Goal: Task Accomplishment & Management: Use online tool/utility

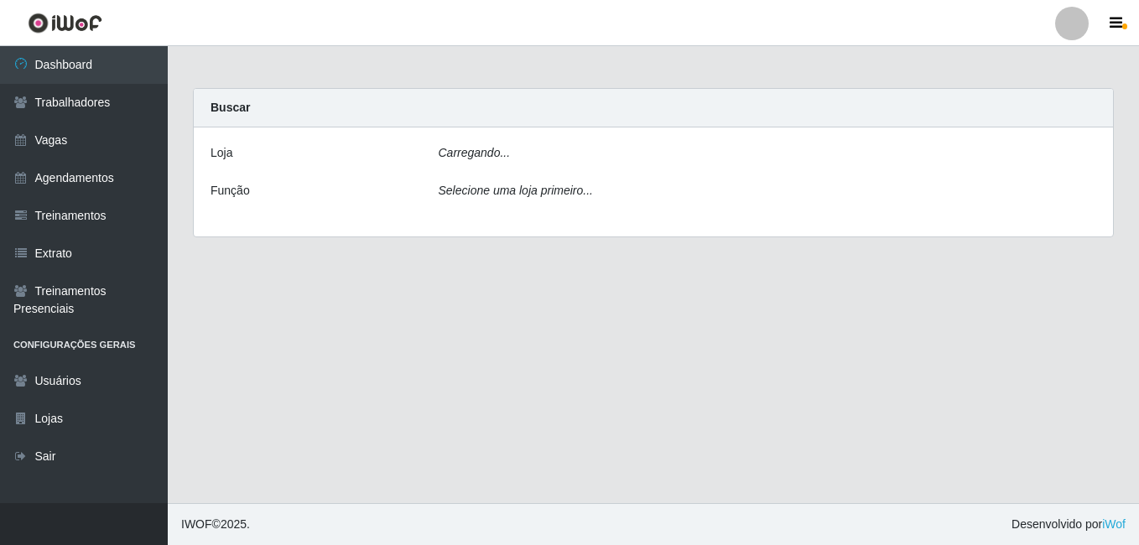
click at [69, 35] on link at bounding box center [65, 23] width 130 height 46
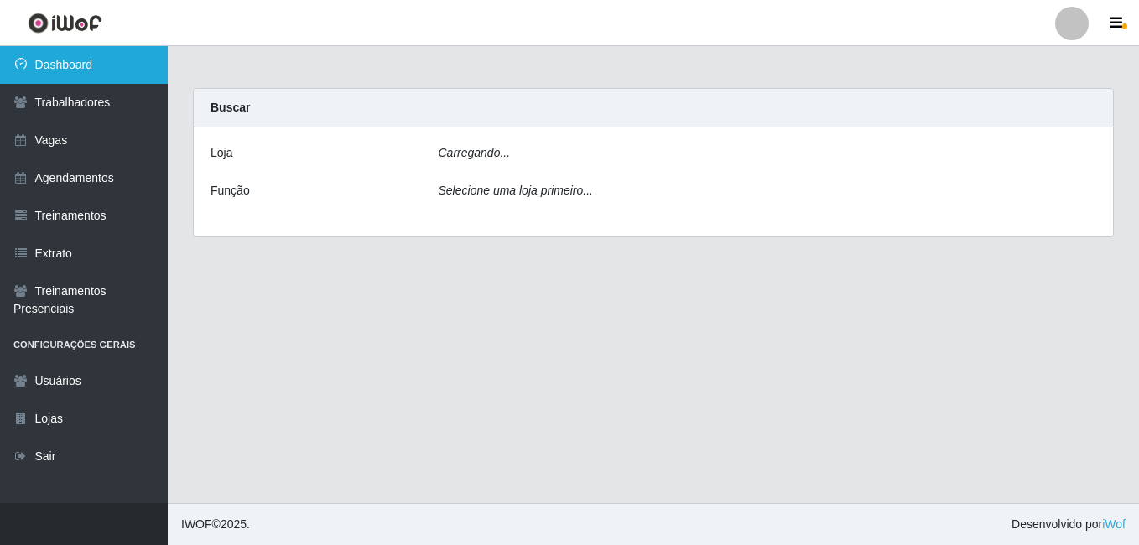
click at [75, 60] on link "Dashboard" at bounding box center [84, 65] width 168 height 38
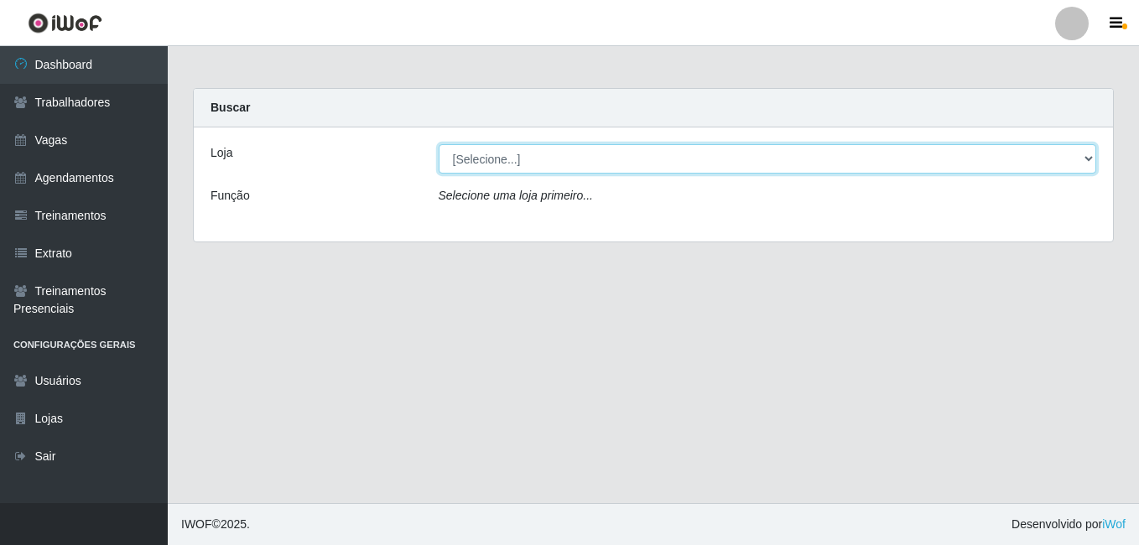
click at [1088, 155] on select "[Selecione...] Extremoz Supermercados" at bounding box center [768, 158] width 658 height 29
select select "519"
click at [439, 144] on select "[Selecione...] Extremoz Supermercados" at bounding box center [768, 158] width 658 height 29
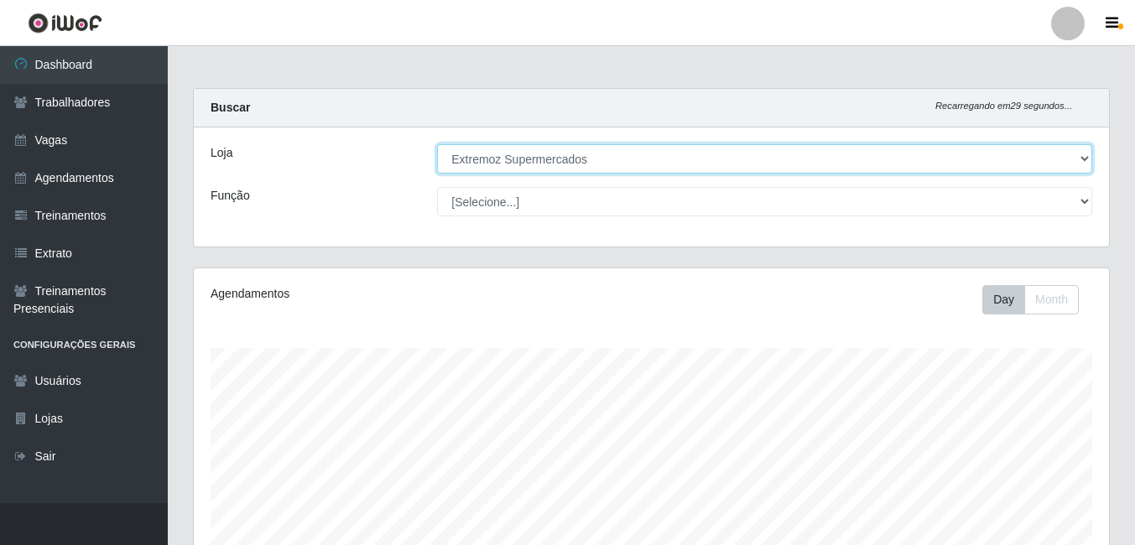
scroll to position [348, 915]
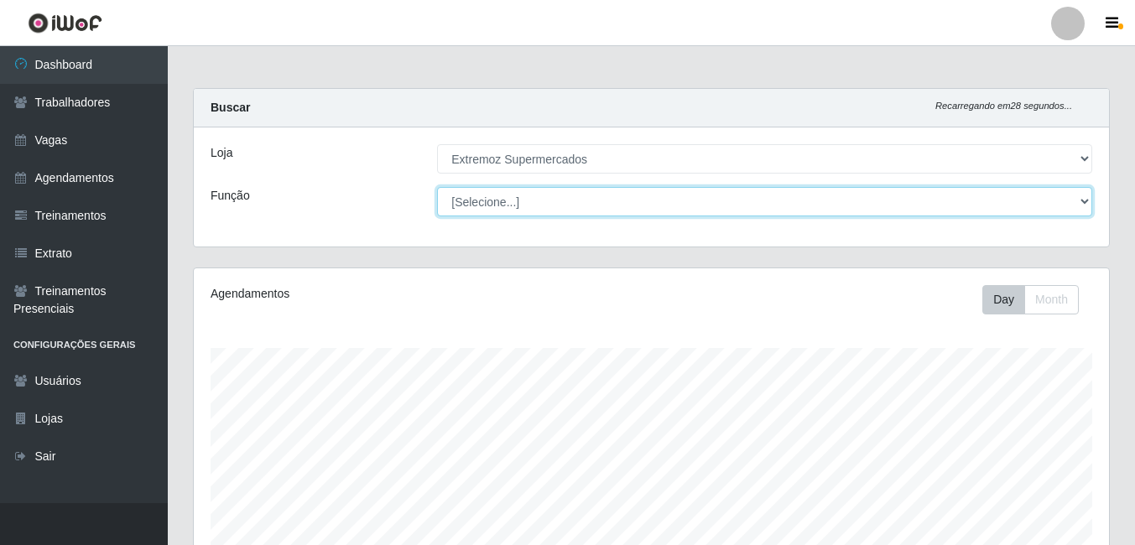
click at [1075, 200] on select "[Selecione...] ASG ASG + ASG ++ Embalador Embalador + Embalador ++ Operador de …" at bounding box center [764, 201] width 655 height 29
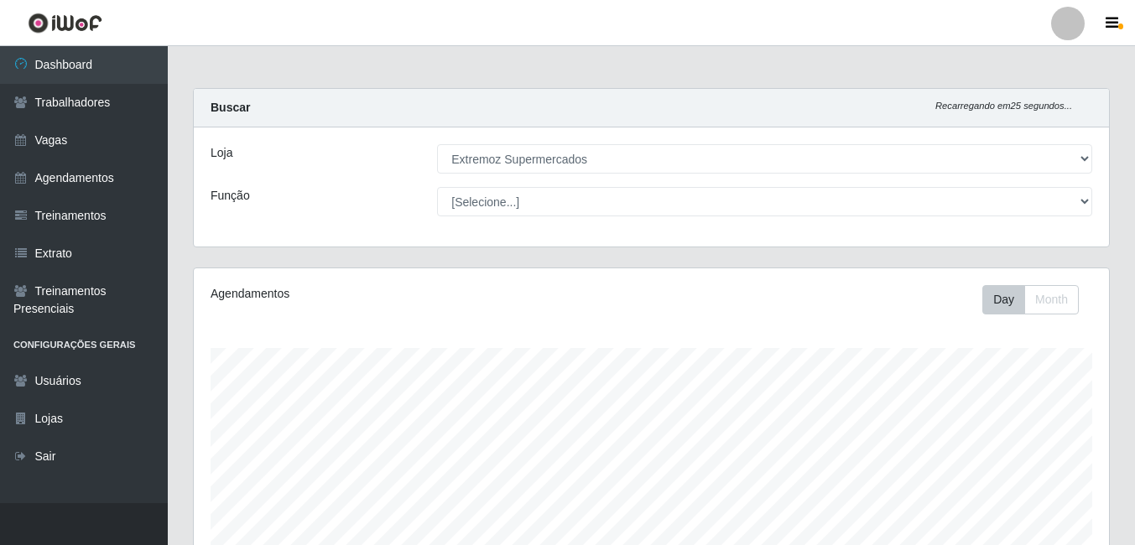
drag, startPoint x: 937, startPoint y: 67, endPoint x: 933, endPoint y: 75, distance: 9.0
click at [937, 67] on main "Carregando... Buscar Recarregando em 25 segundos... Loja [Selecione...] Extremo…" at bounding box center [651, 484] width 967 height 876
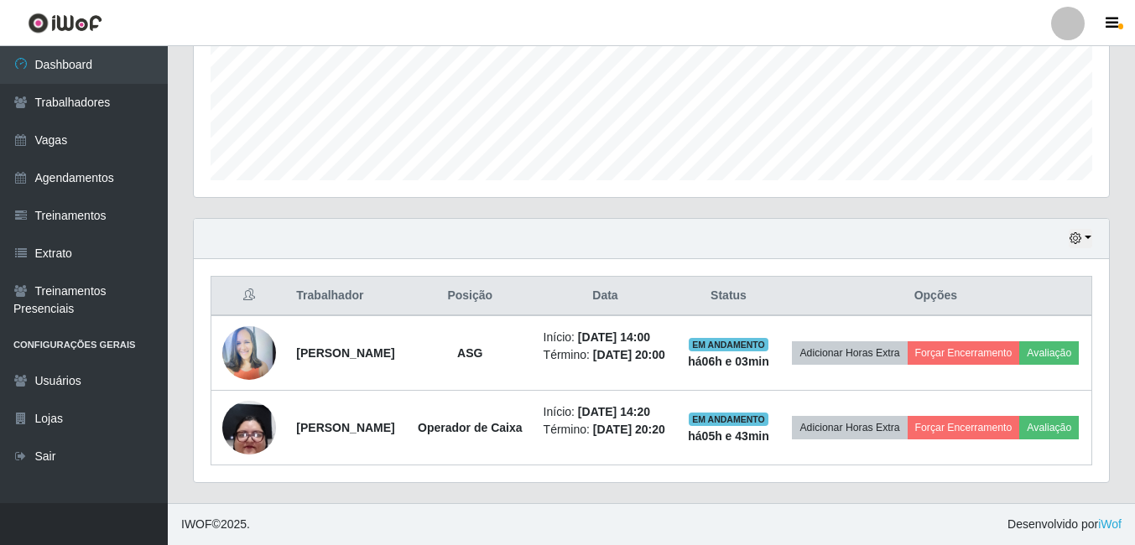
scroll to position [480, 0]
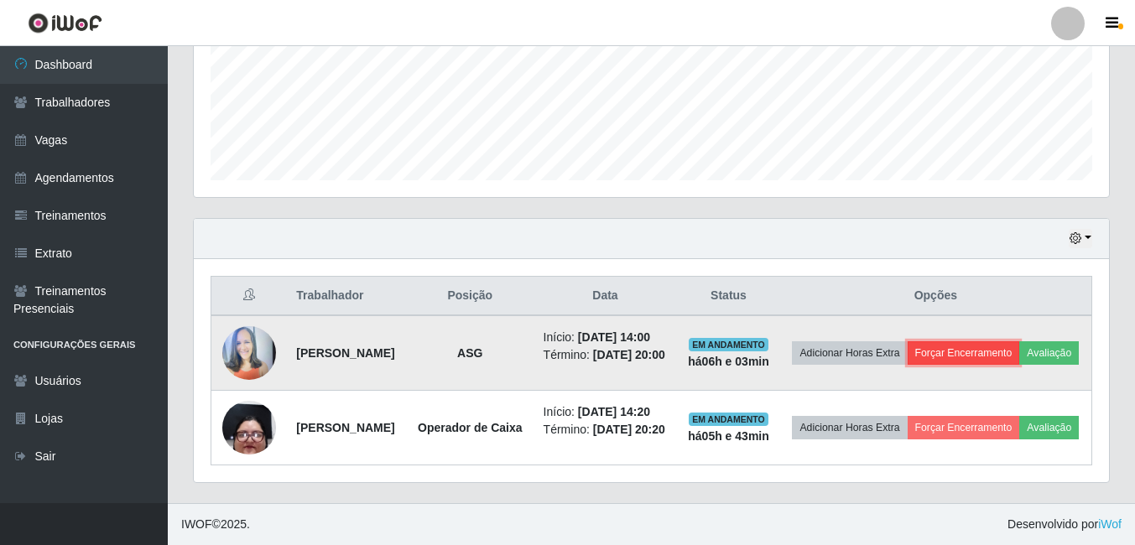
click at [1016, 341] on button "Forçar Encerramento" at bounding box center [963, 352] width 112 height 23
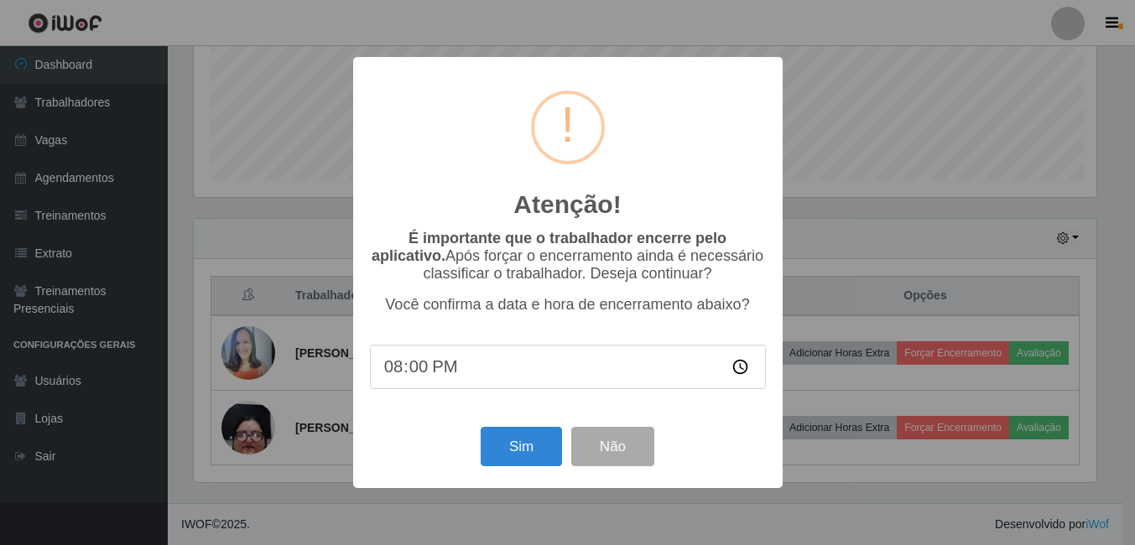
scroll to position [348, 907]
click at [528, 449] on button "Sim" at bounding box center [522, 446] width 81 height 39
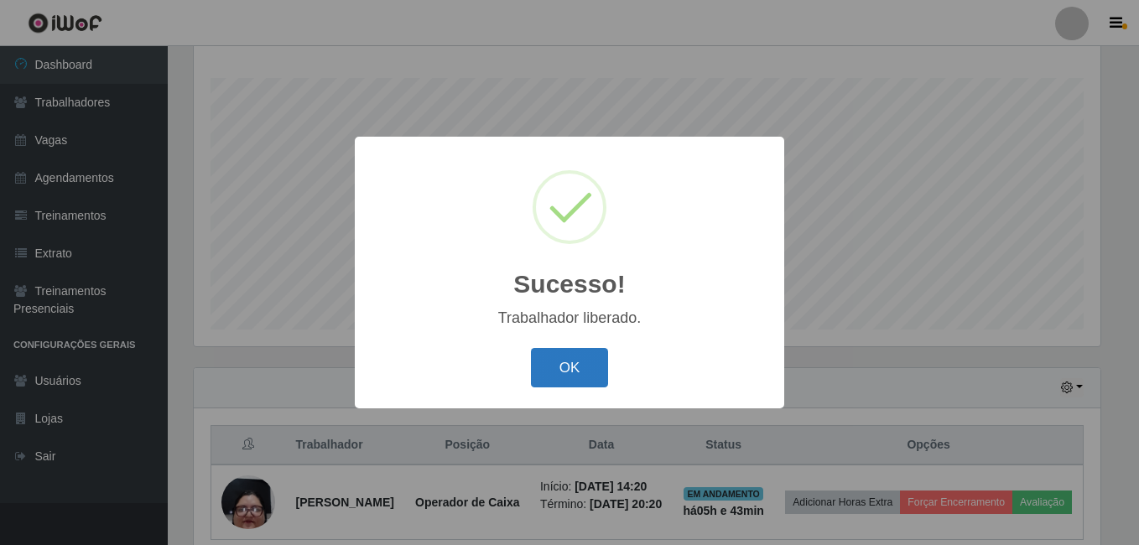
click at [569, 359] on button "OK" at bounding box center [570, 367] width 78 height 39
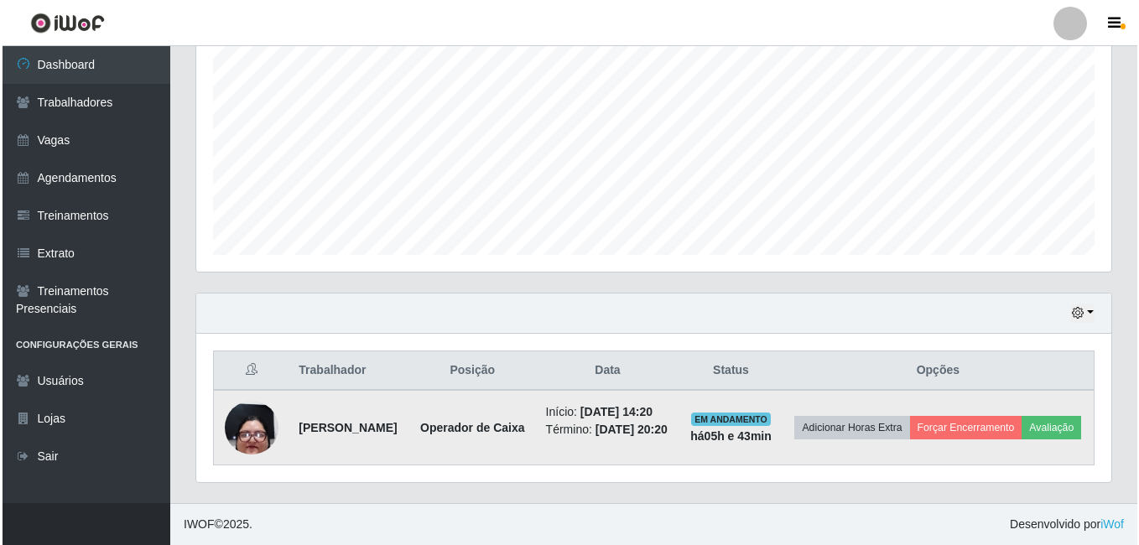
scroll to position [375, 0]
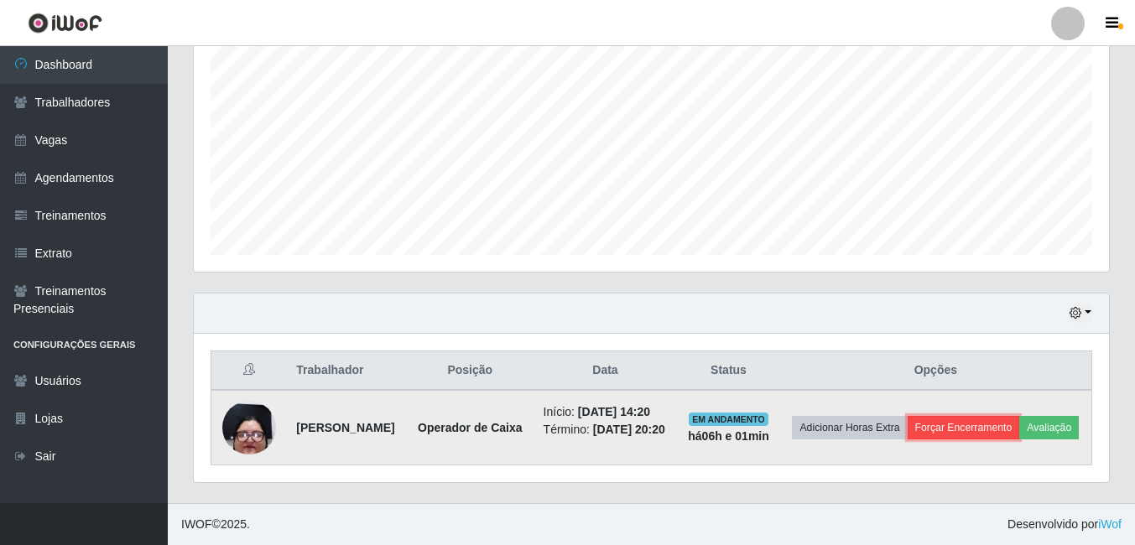
click at [996, 416] on button "Forçar Encerramento" at bounding box center [963, 427] width 112 height 23
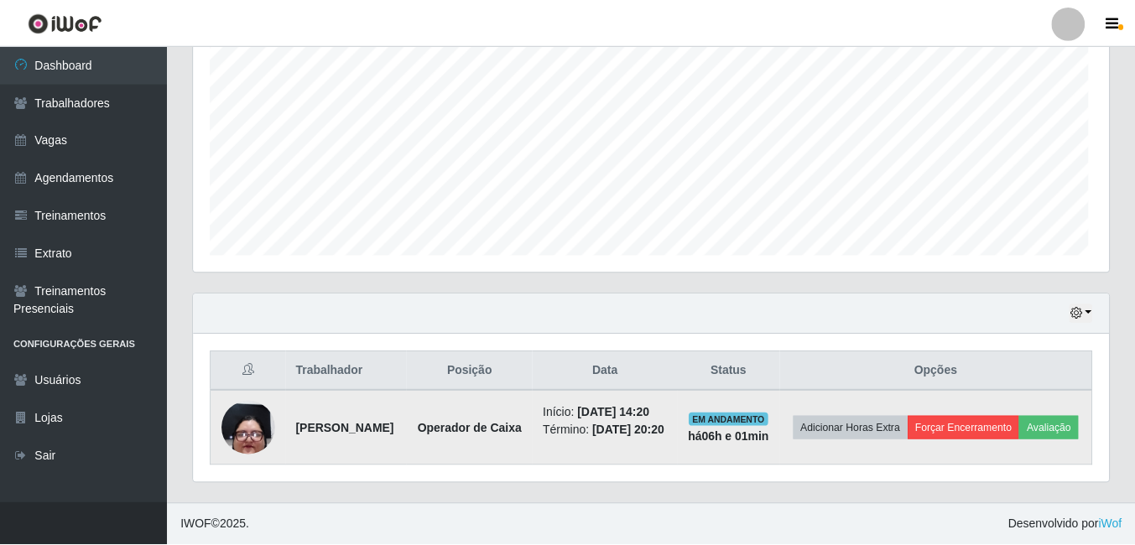
scroll to position [348, 907]
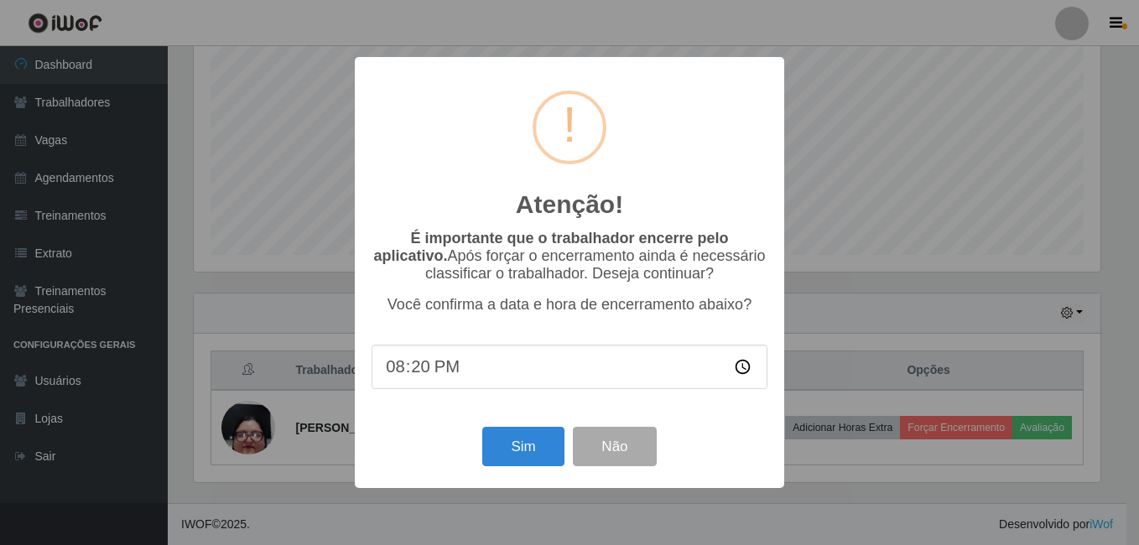
click at [423, 374] on input "20:20" at bounding box center [570, 367] width 396 height 44
drag, startPoint x: 523, startPoint y: 423, endPoint x: 521, endPoint y: 432, distance: 9.4
click at [522, 428] on div "Atenção! × É importante que o trabalhador encerre pelo aplicativo. Após forçar …" at bounding box center [569, 272] width 429 height 430
click at [520, 440] on button "Sim" at bounding box center [522, 446] width 81 height 39
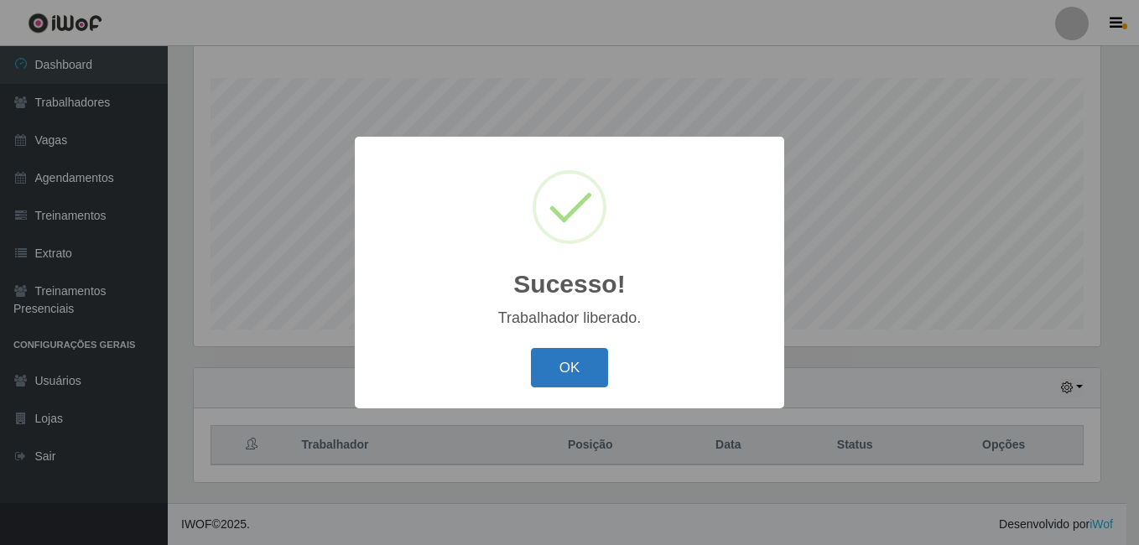
click at [582, 374] on button "OK" at bounding box center [570, 367] width 78 height 39
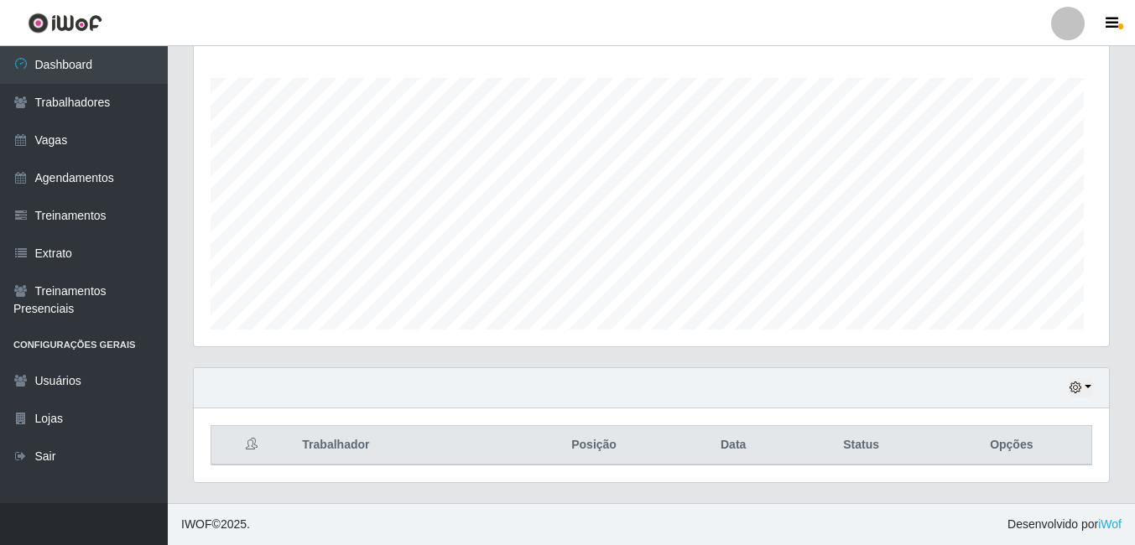
scroll to position [348, 915]
